Goal: Transaction & Acquisition: Purchase product/service

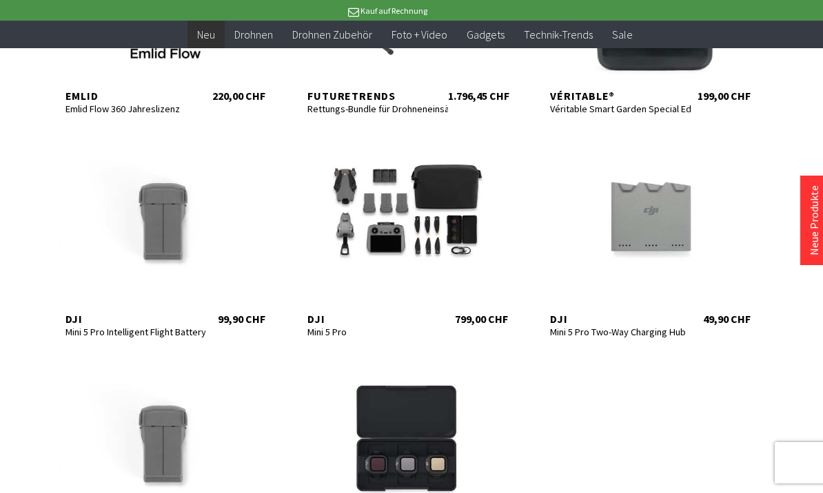
scroll to position [420, 0]
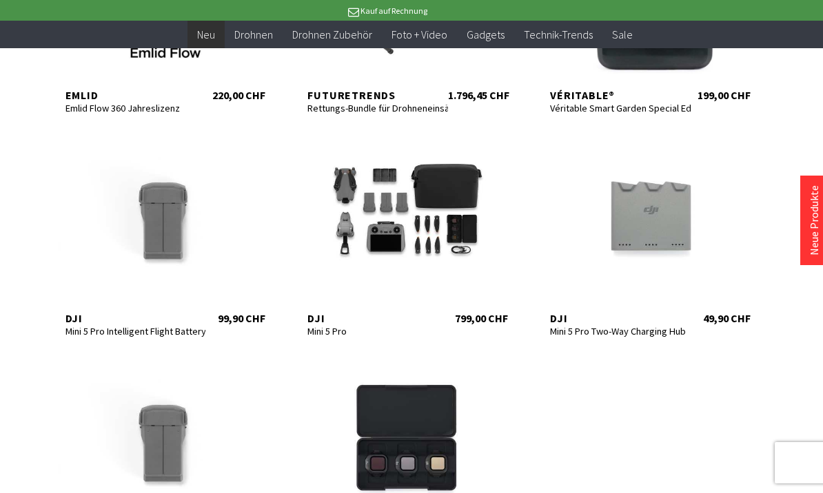
click at [468, 194] on div at bounding box center [406, 214] width 227 height 165
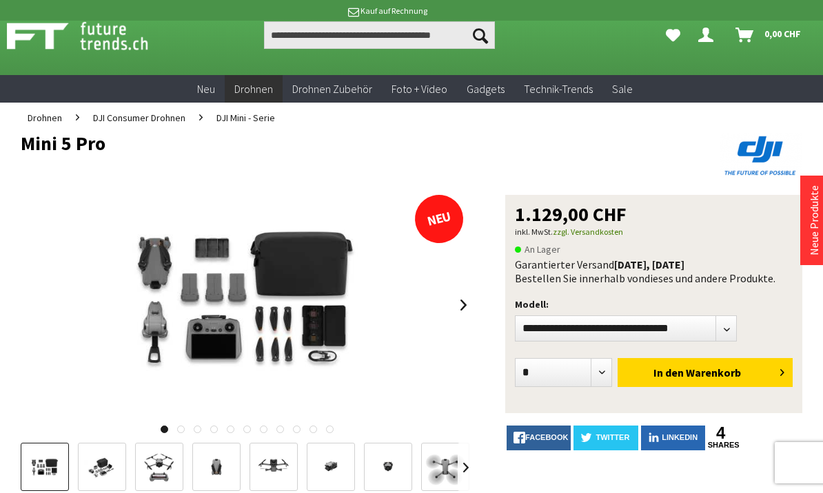
scroll to position [11, 0]
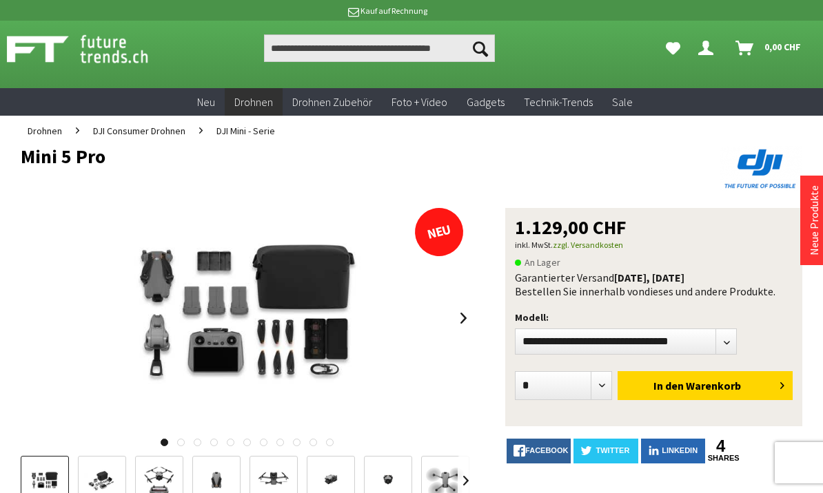
click at [315, 349] on img at bounding box center [247, 318] width 331 height 220
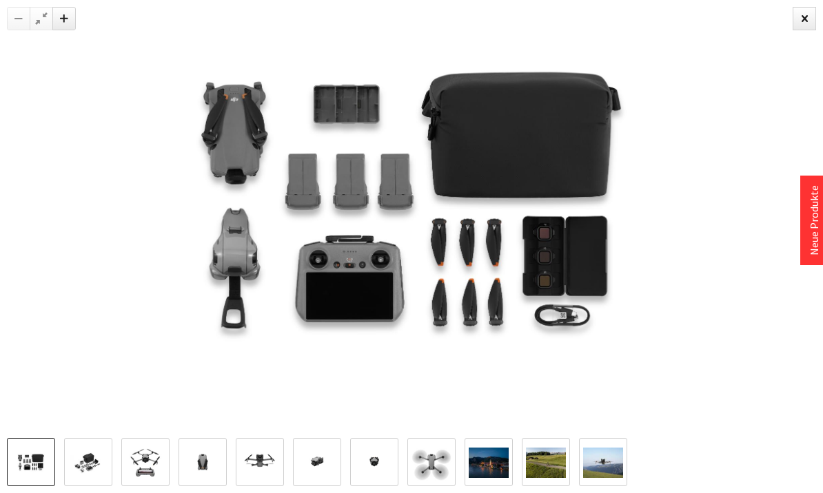
click at [95, 477] on img at bounding box center [88, 463] width 40 height 27
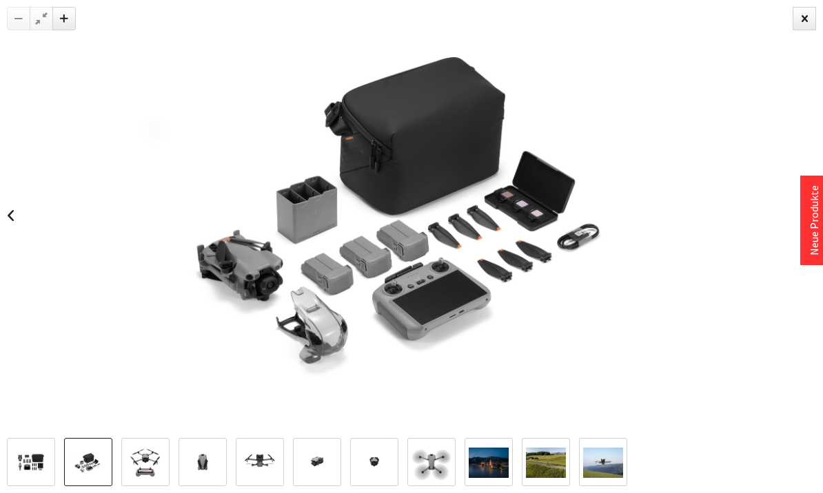
click at [39, 477] on img at bounding box center [31, 463] width 40 height 27
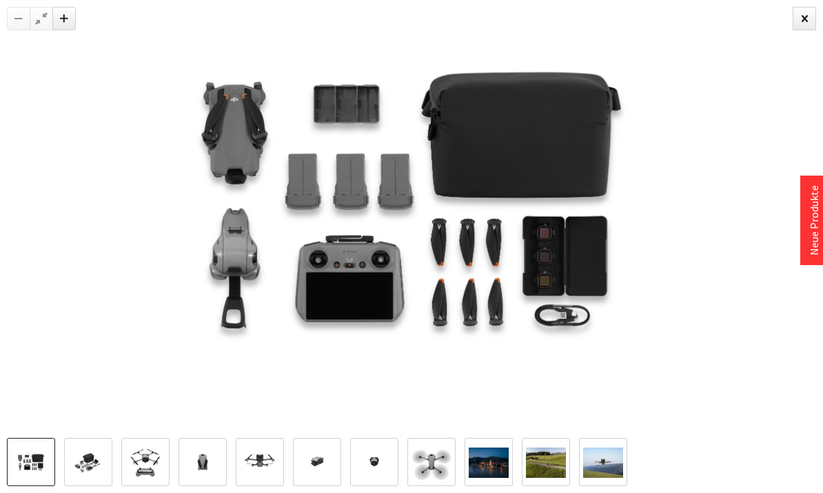
click at [70, 477] on img at bounding box center [88, 463] width 40 height 27
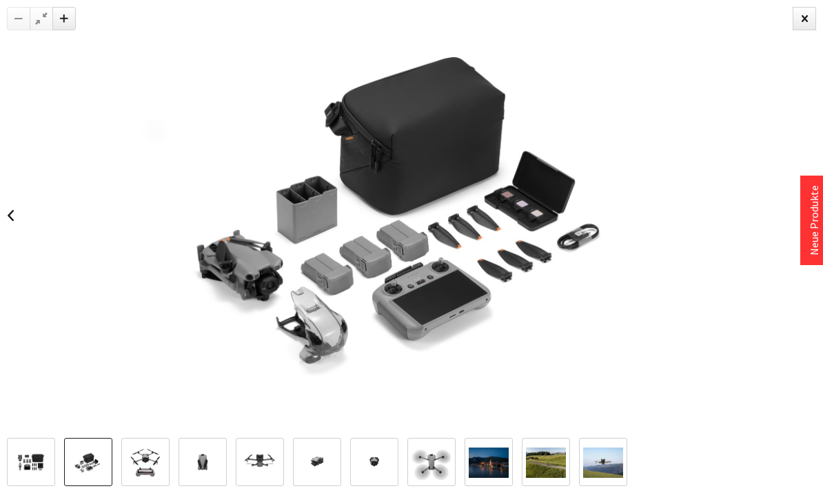
click at [152, 483] on img at bounding box center [145, 463] width 40 height 40
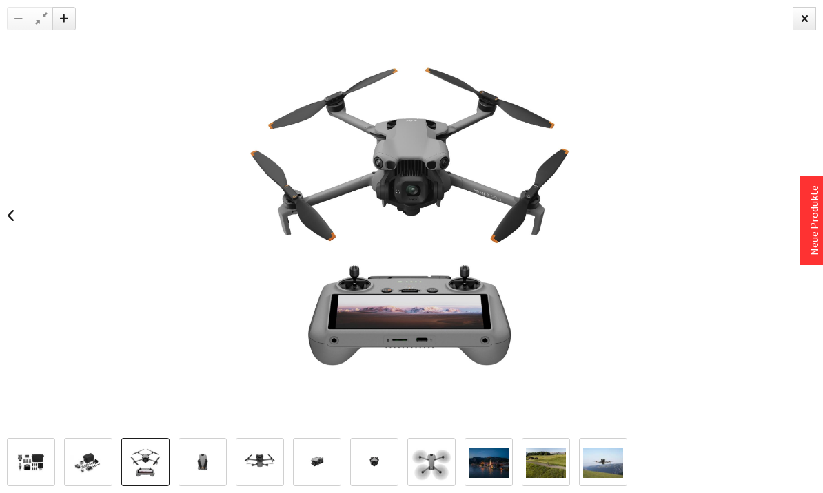
click at [203, 483] on img at bounding box center [203, 463] width 40 height 40
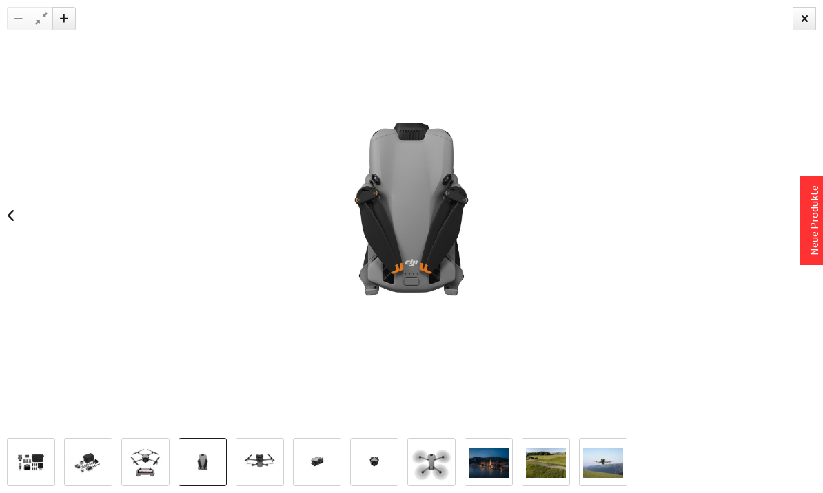
click at [264, 483] on img at bounding box center [260, 463] width 40 height 40
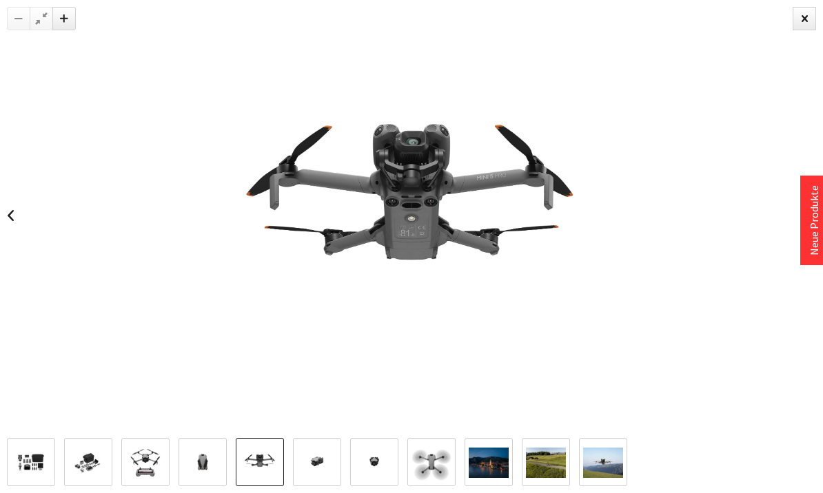
click at [316, 483] on img at bounding box center [317, 463] width 40 height 40
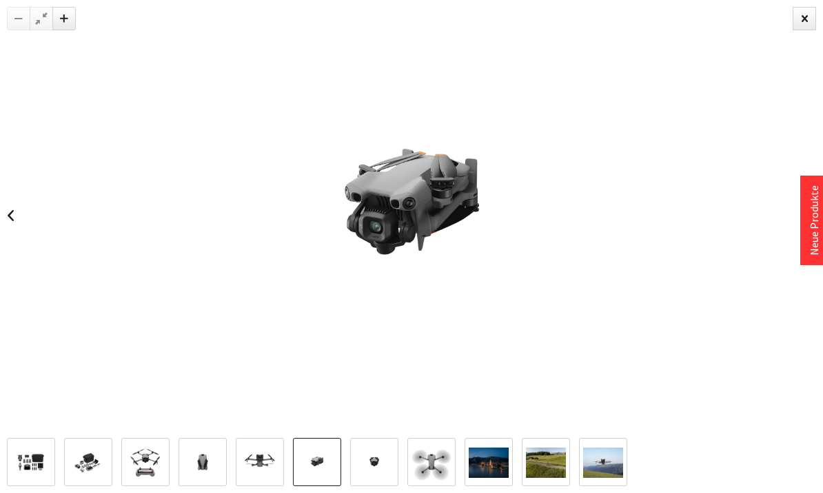
click at [383, 483] on img at bounding box center [374, 463] width 40 height 40
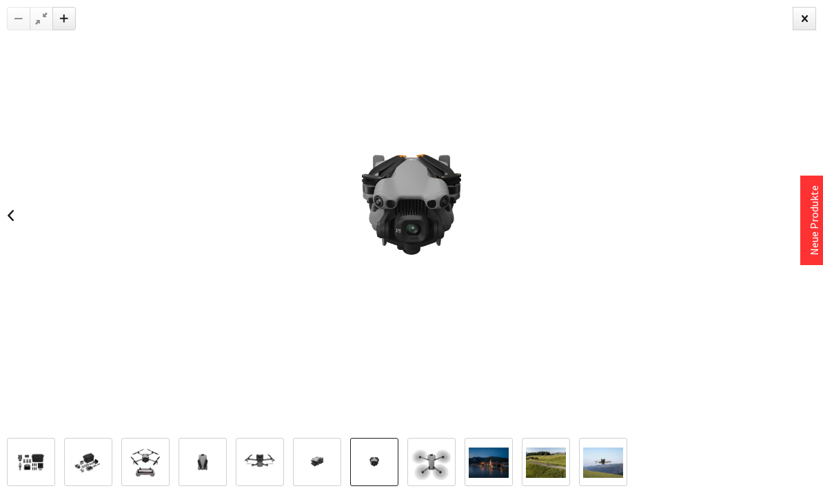
click at [427, 483] on img at bounding box center [431, 463] width 40 height 40
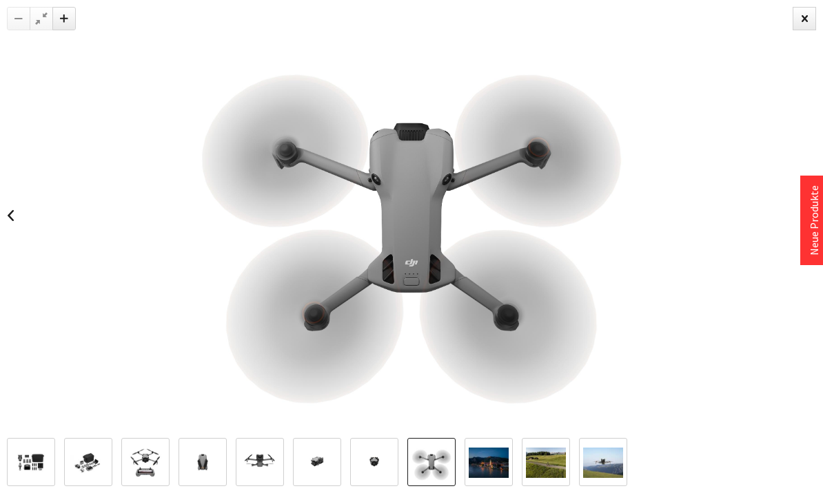
click at [504, 478] on img at bounding box center [488, 463] width 40 height 30
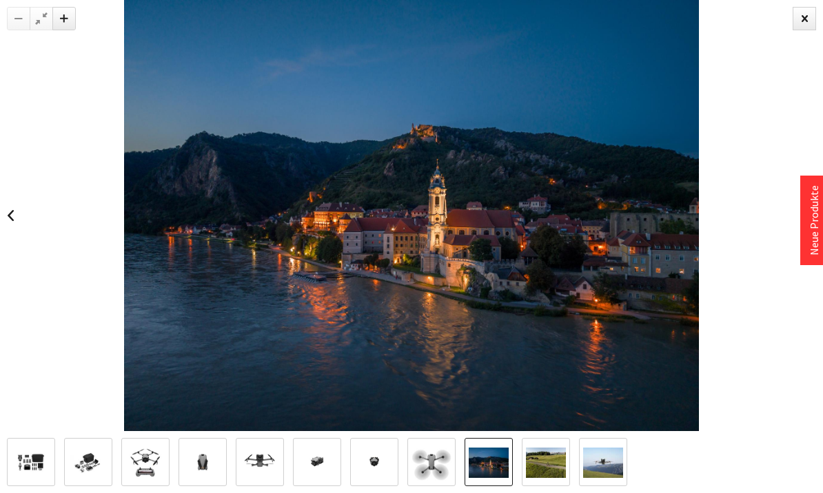
click at [547, 478] on img at bounding box center [546, 463] width 40 height 30
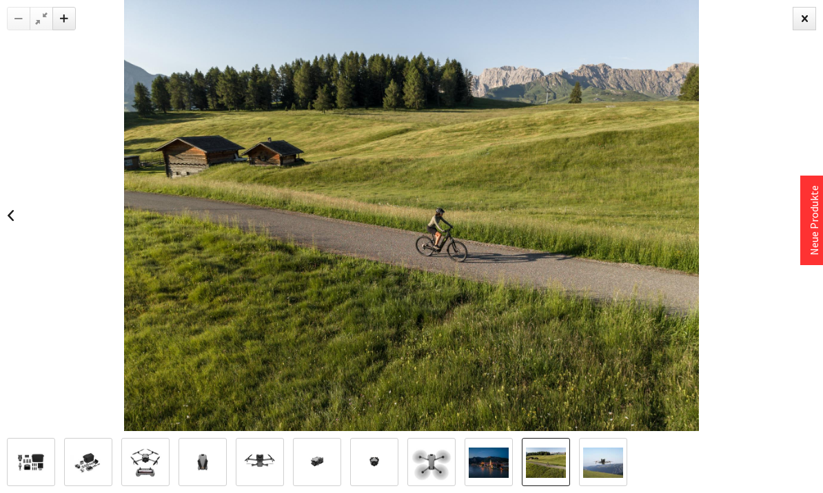
click at [588, 478] on img at bounding box center [603, 463] width 40 height 30
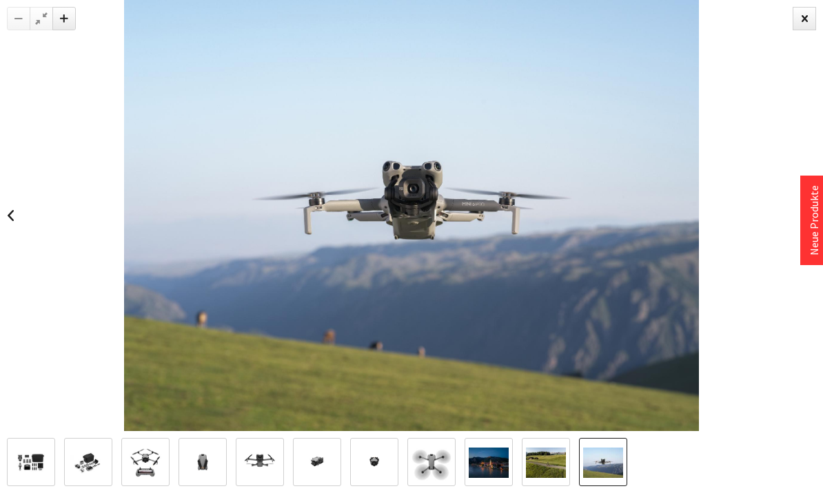
click at [814, 32] on div at bounding box center [411, 215] width 823 height 431
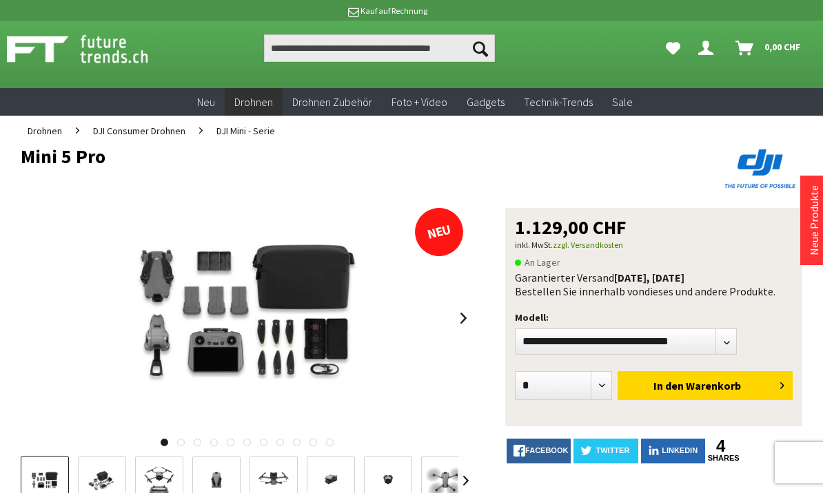
click at [813, 13] on div at bounding box center [411, 246] width 823 height 493
click at [732, 344] on select"] "**********" at bounding box center [626, 342] width 222 height 26
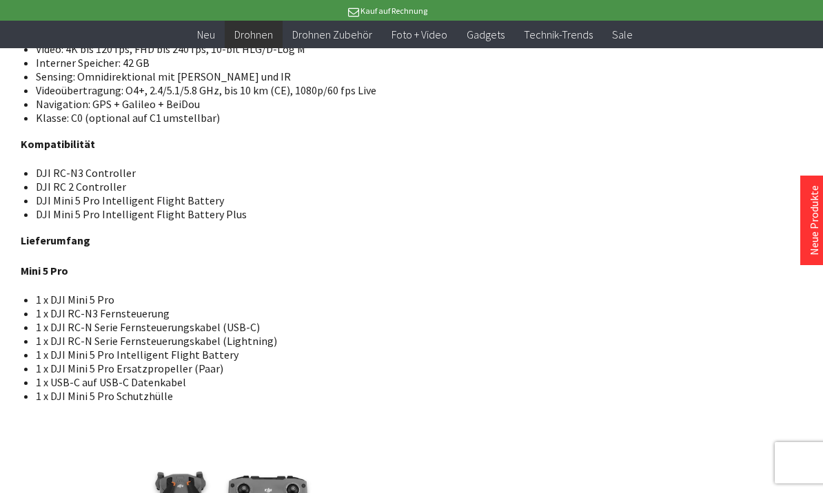
scroll to position [2136, 0]
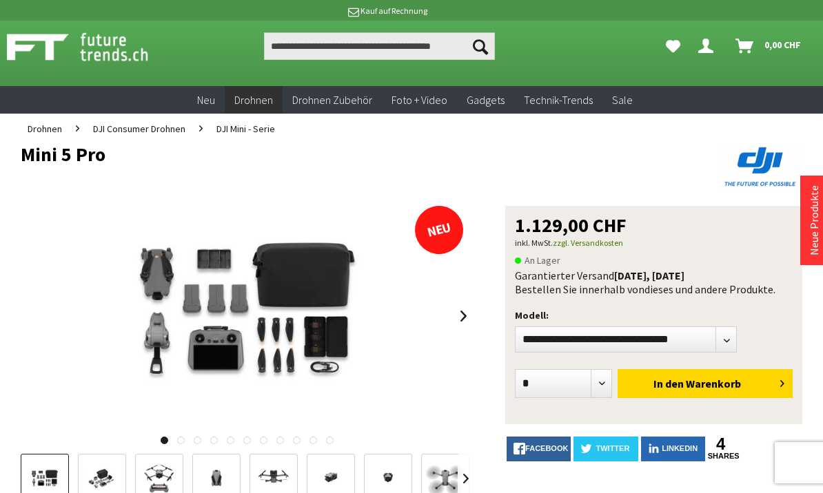
scroll to position [14, 0]
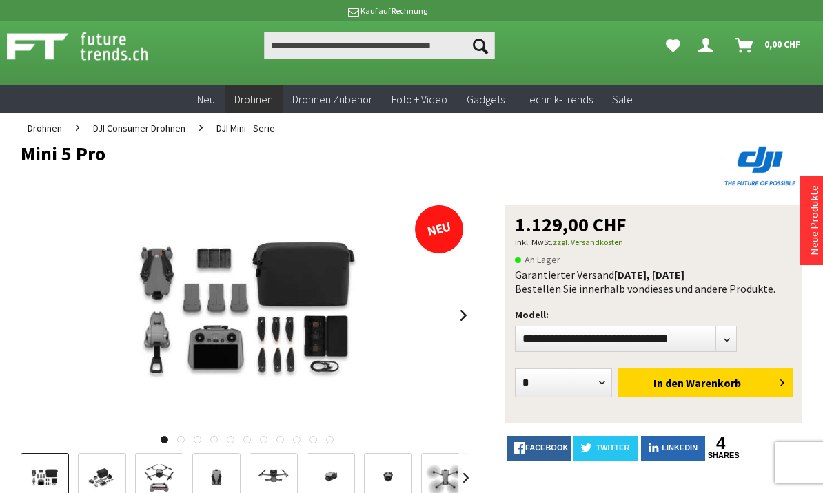
click at [666, 124] on ul "Drohnen DJI Consumer Drohnen DJI Mini - Serie" at bounding box center [411, 128] width 781 height 30
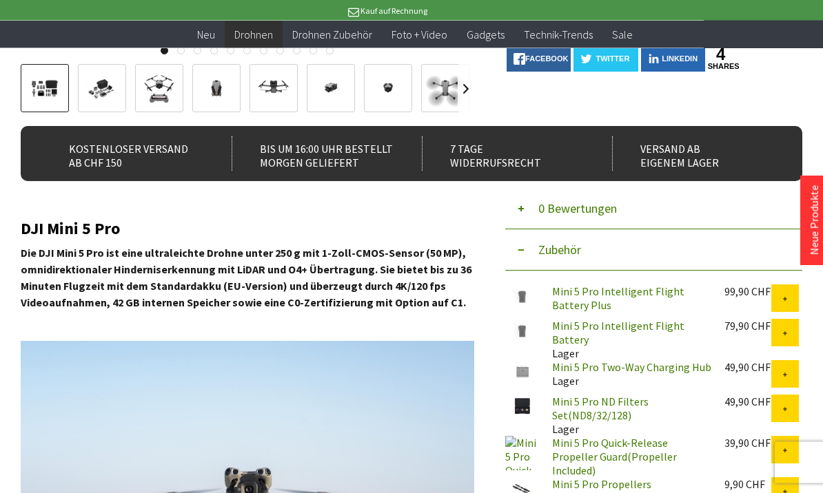
scroll to position [378, 0]
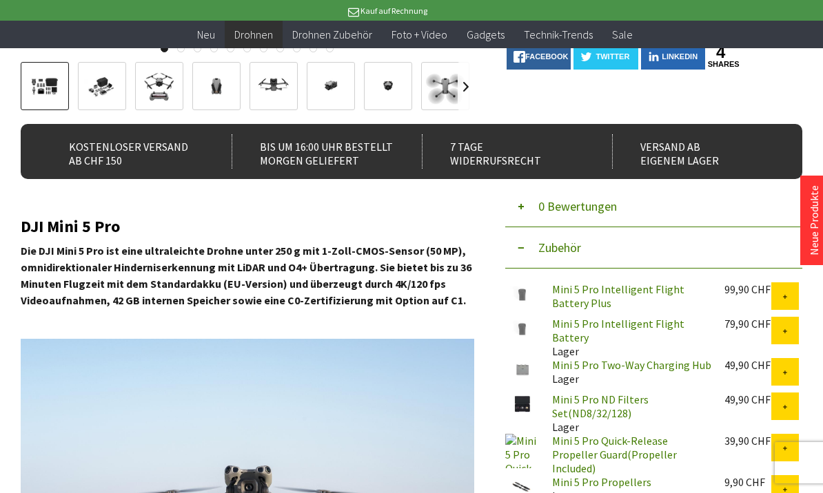
click at [784, 292] on button at bounding box center [785, 296] width 28 height 28
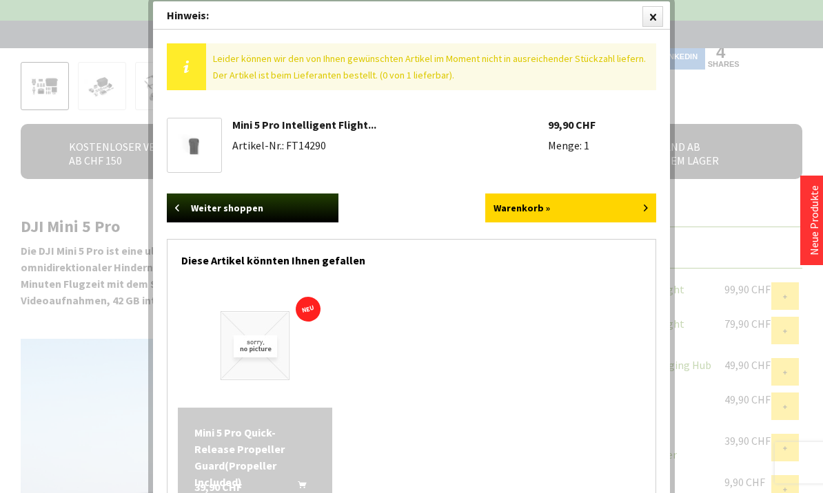
click at [302, 214] on link "Weiter shoppen" at bounding box center [253, 208] width 172 height 29
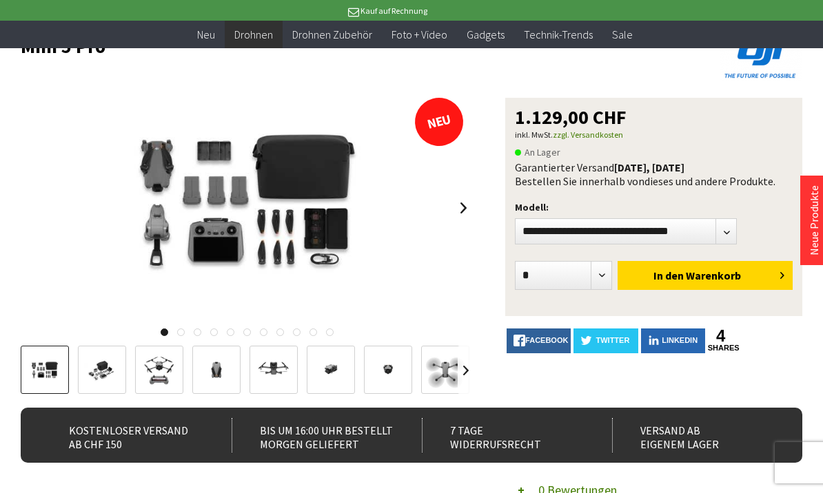
scroll to position [94, 0]
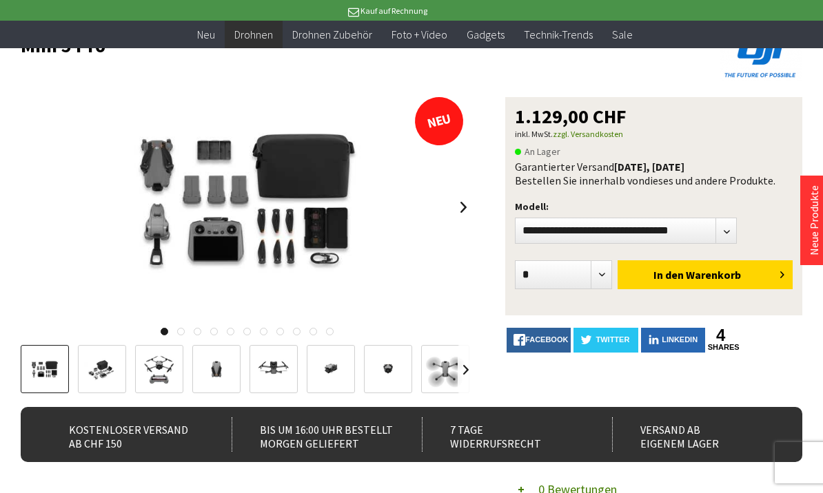
click at [705, 273] on span "Warenkorb" at bounding box center [713, 275] width 55 height 14
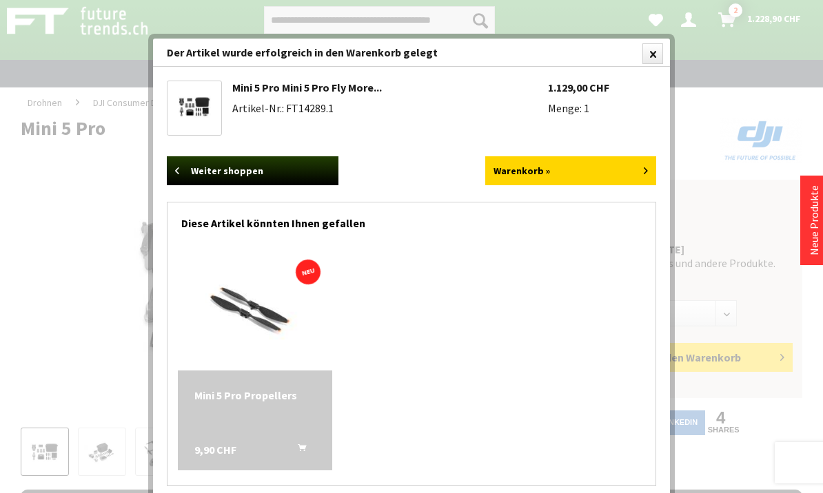
scroll to position [0, 0]
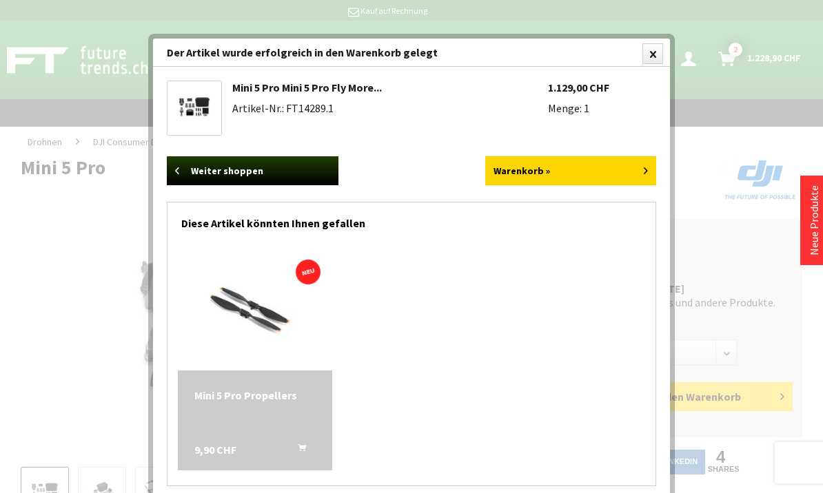
click at [293, 167] on link "Weiter shoppen" at bounding box center [253, 170] width 172 height 29
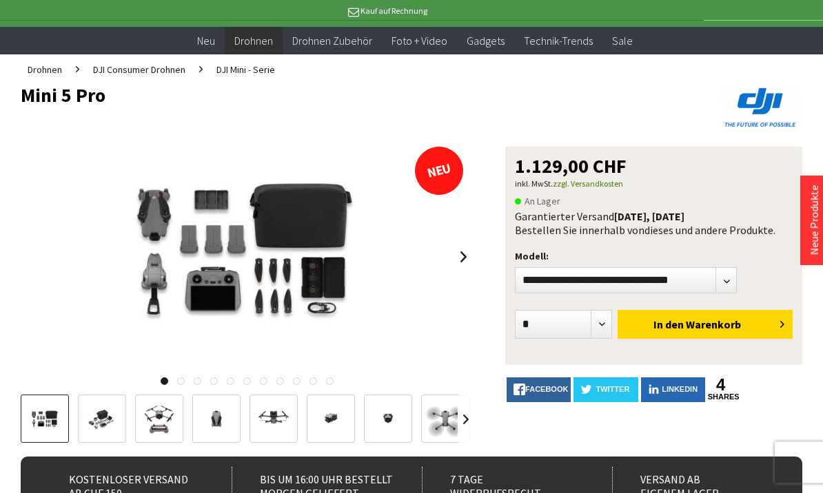
scroll to position [74, 0]
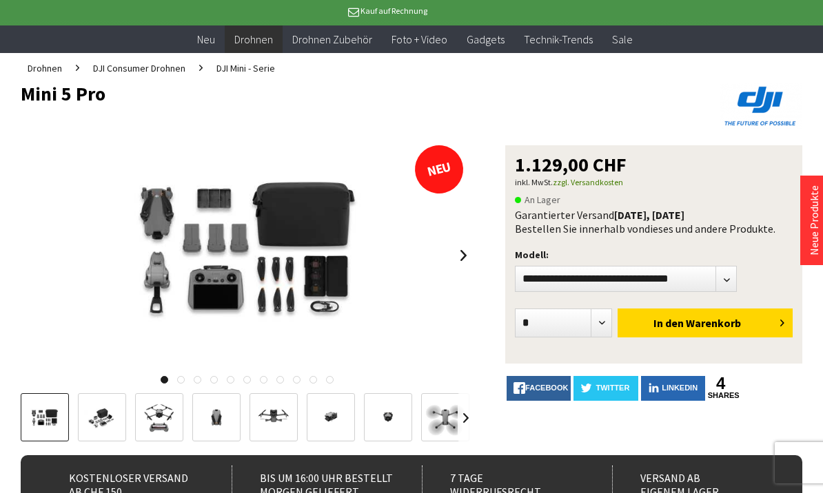
click at [320, 293] on img at bounding box center [247, 255] width 331 height 220
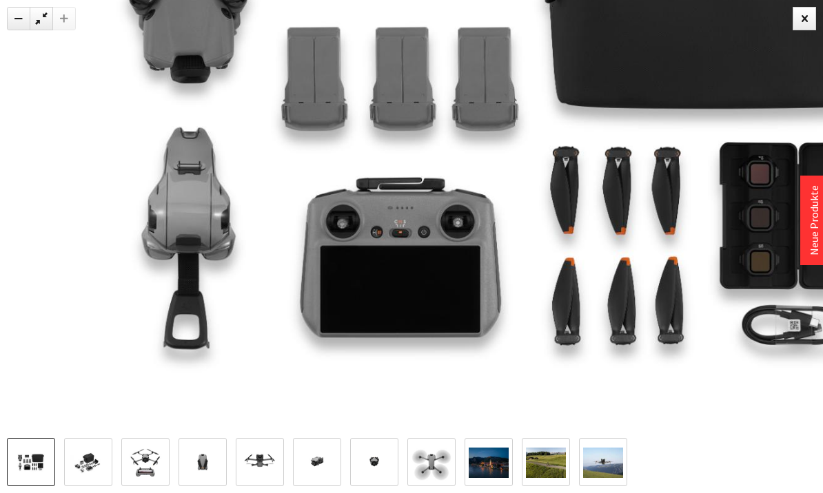
click at [107, 477] on img at bounding box center [88, 463] width 40 height 27
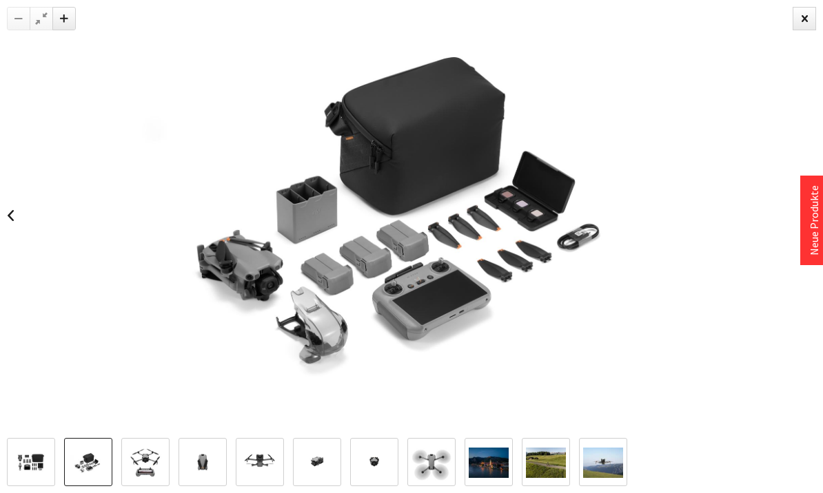
click at [145, 483] on img at bounding box center [145, 463] width 40 height 40
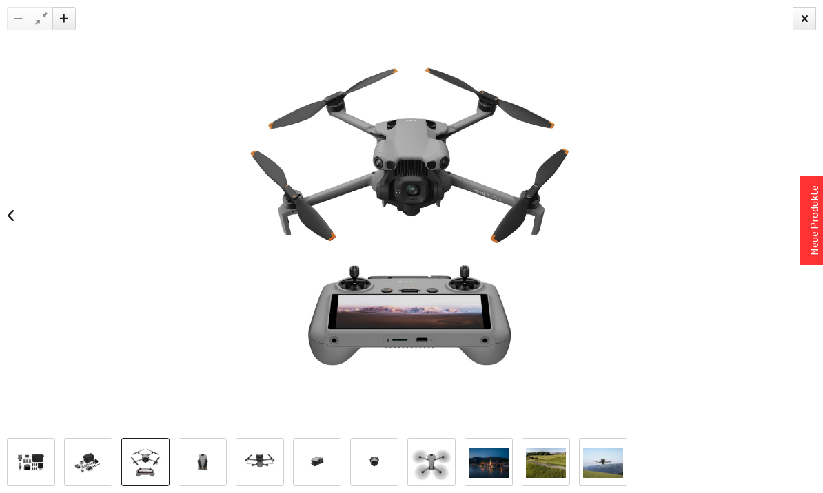
click at [214, 483] on img at bounding box center [203, 463] width 40 height 40
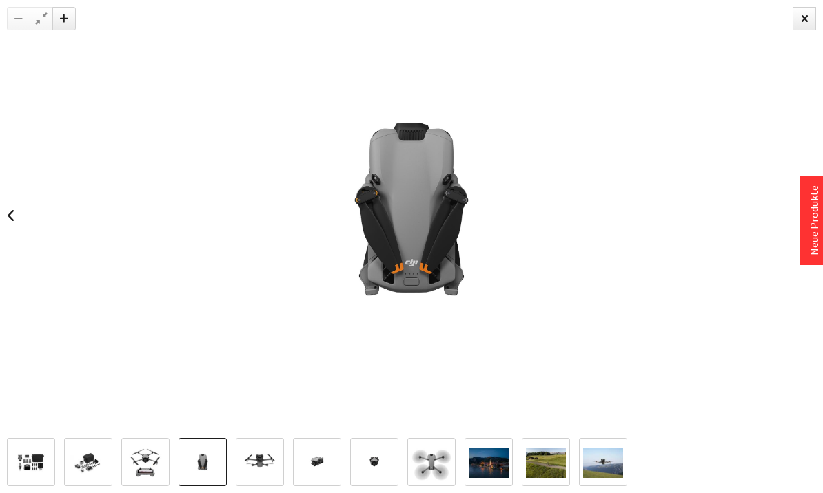
click at [268, 483] on img at bounding box center [260, 463] width 40 height 40
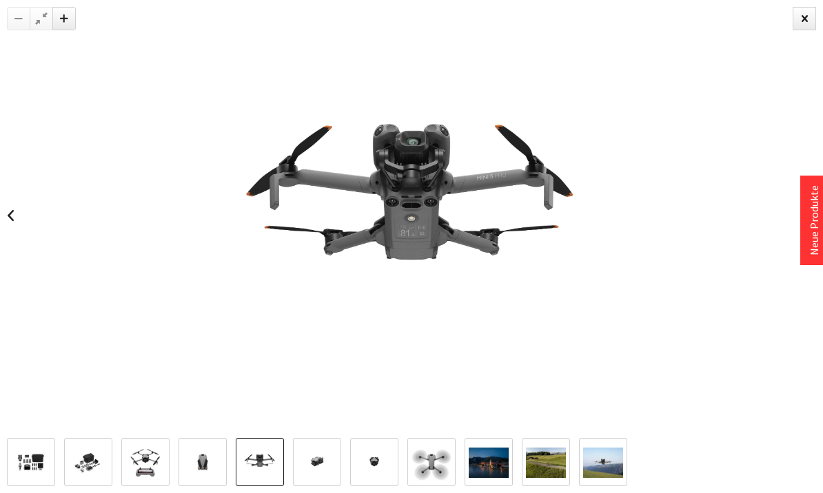
click at [319, 483] on img at bounding box center [317, 463] width 40 height 40
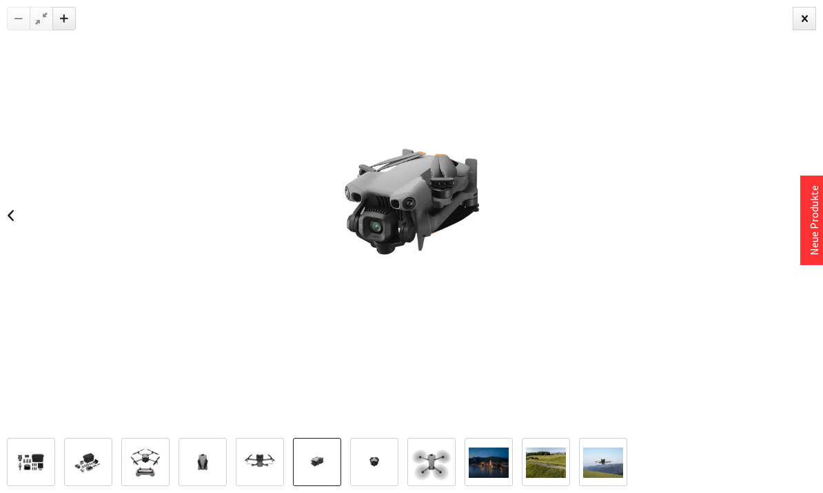
click at [375, 483] on img at bounding box center [374, 463] width 40 height 40
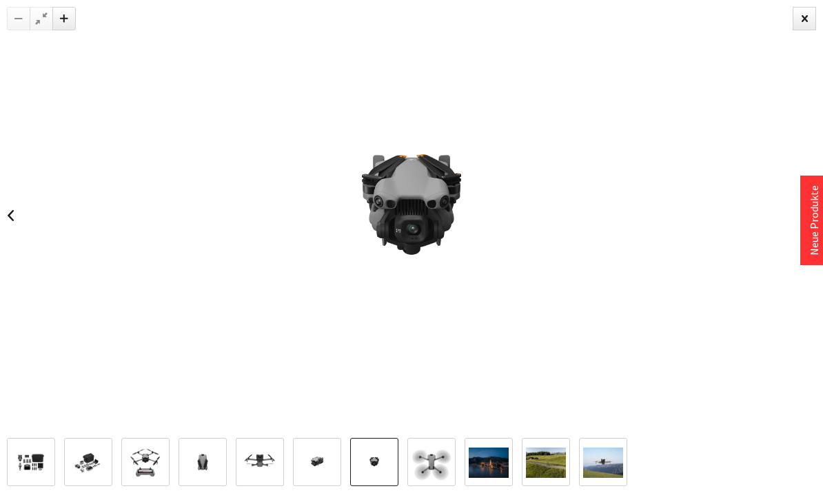
click at [439, 483] on img at bounding box center [431, 463] width 40 height 40
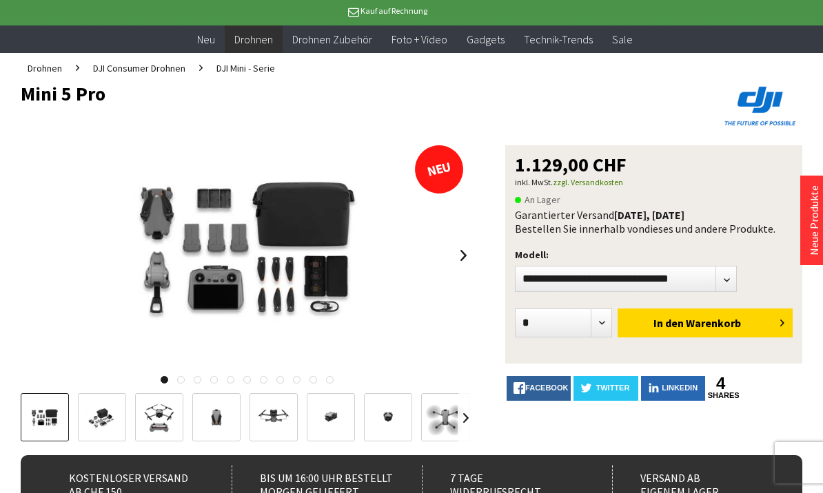
click at [801, 26] on div at bounding box center [411, 246] width 823 height 493
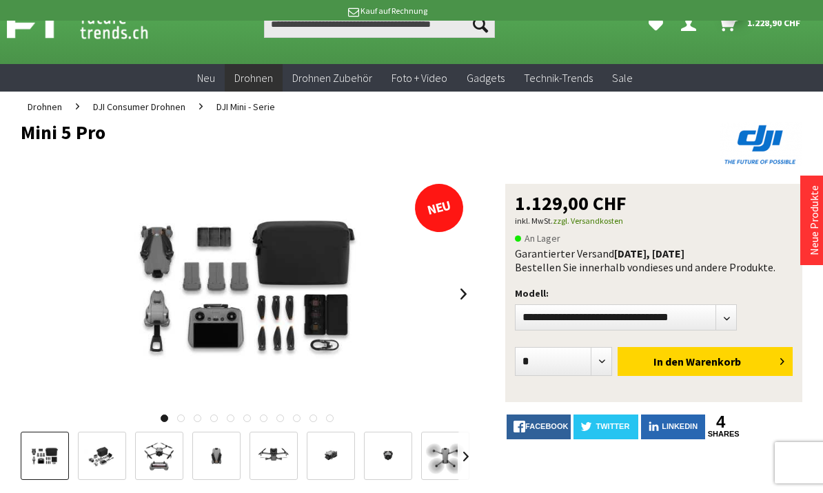
scroll to position [0, 0]
